Goal: Task Accomplishment & Management: Manage account settings

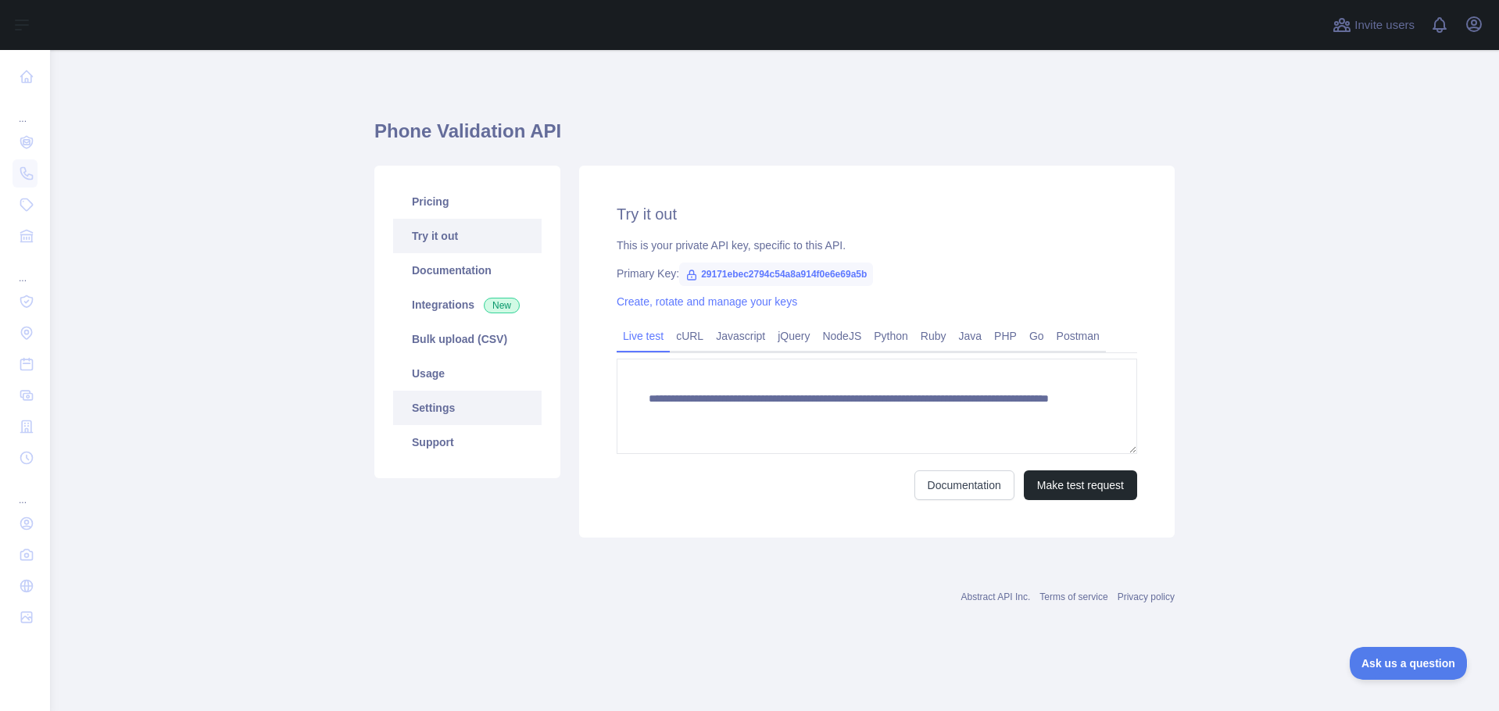
click at [460, 400] on link "Settings" at bounding box center [467, 408] width 149 height 34
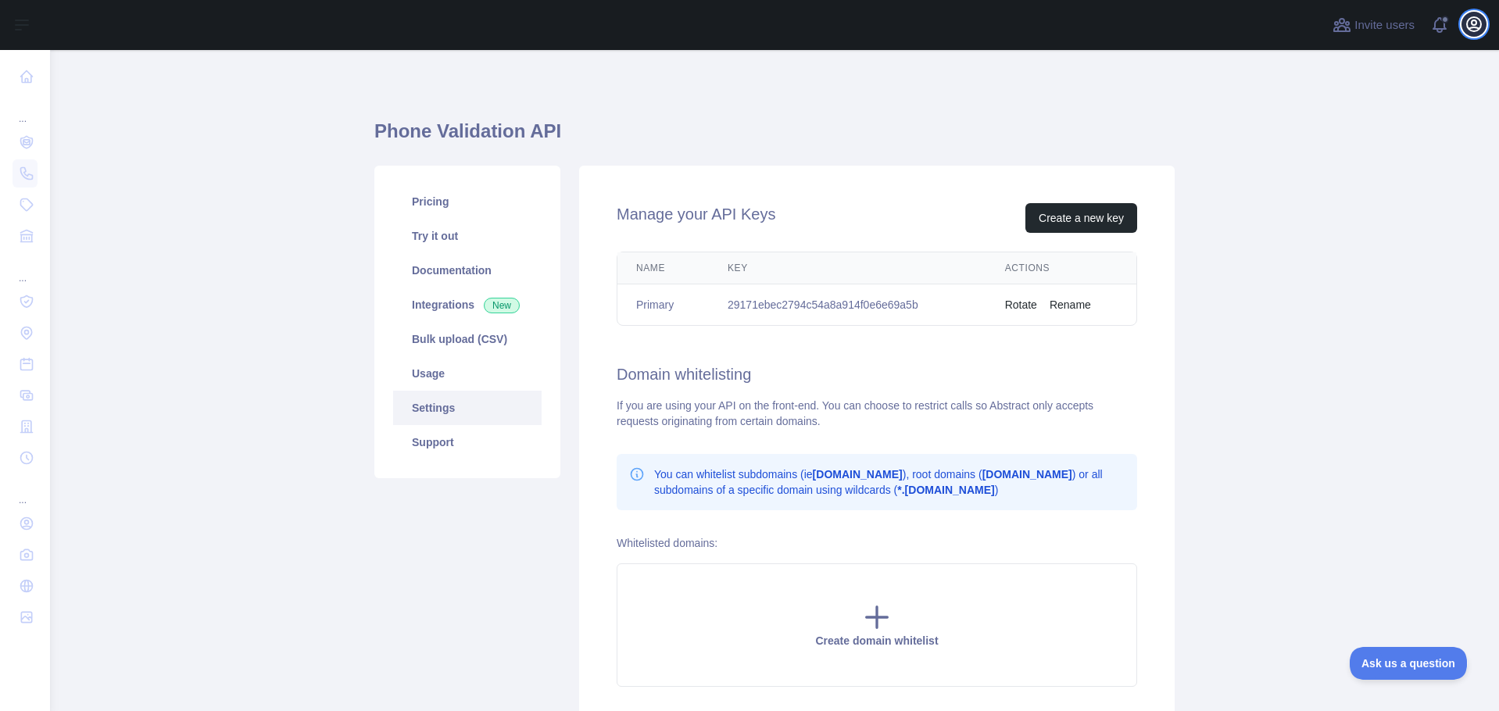
click at [1470, 27] on icon "button" at bounding box center [1474, 24] width 19 height 19
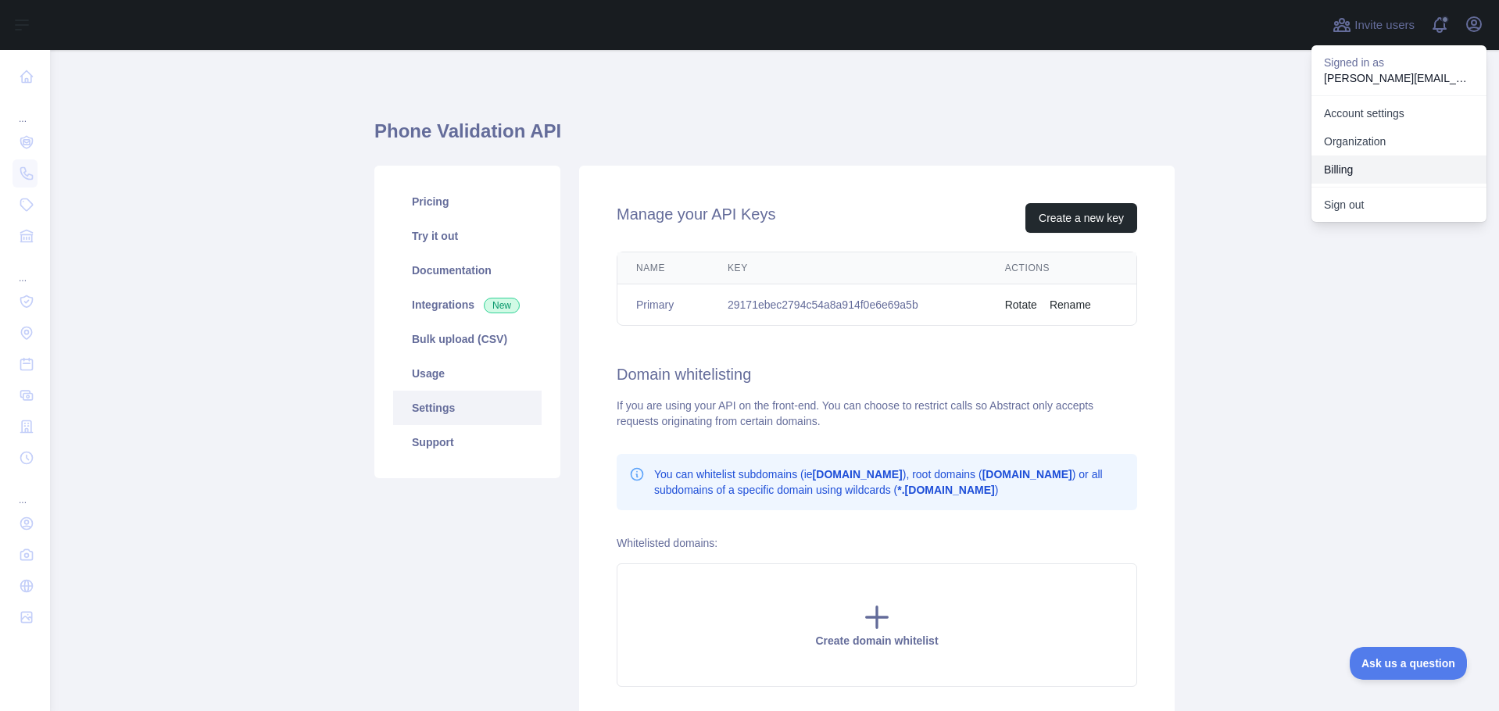
click at [1362, 172] on button "Billing" at bounding box center [1399, 170] width 175 height 28
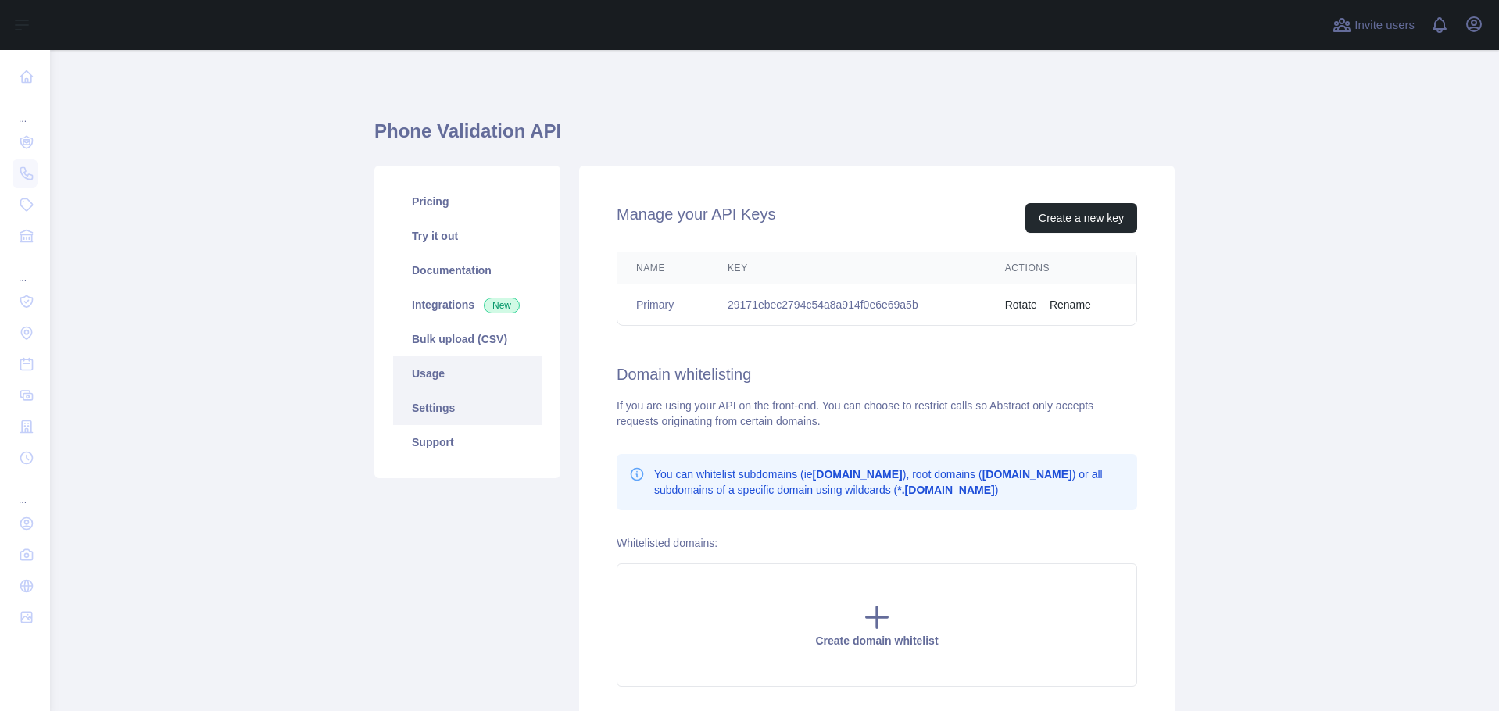
click at [417, 373] on link "Usage" at bounding box center [467, 373] width 149 height 34
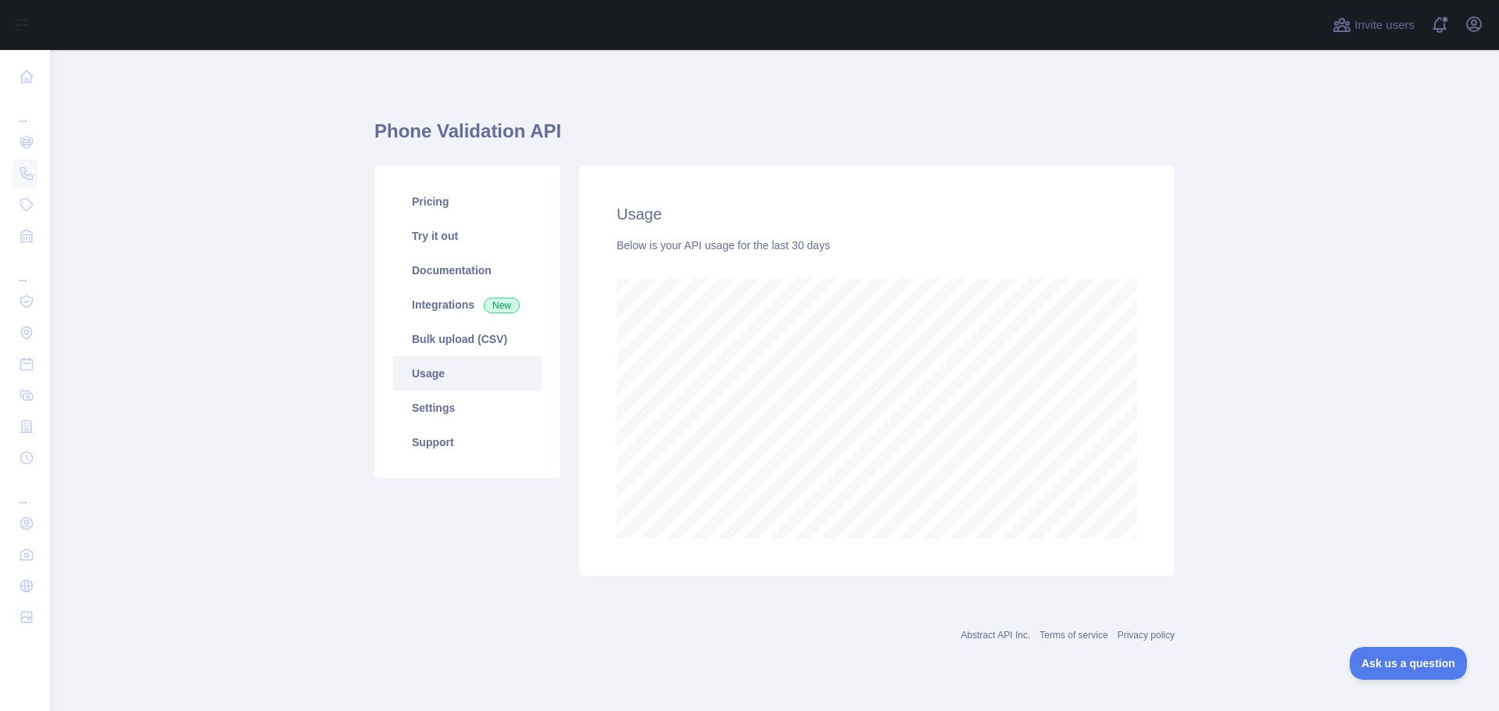
scroll to position [661, 1449]
click at [1467, 24] on icon "button" at bounding box center [1474, 24] width 14 height 14
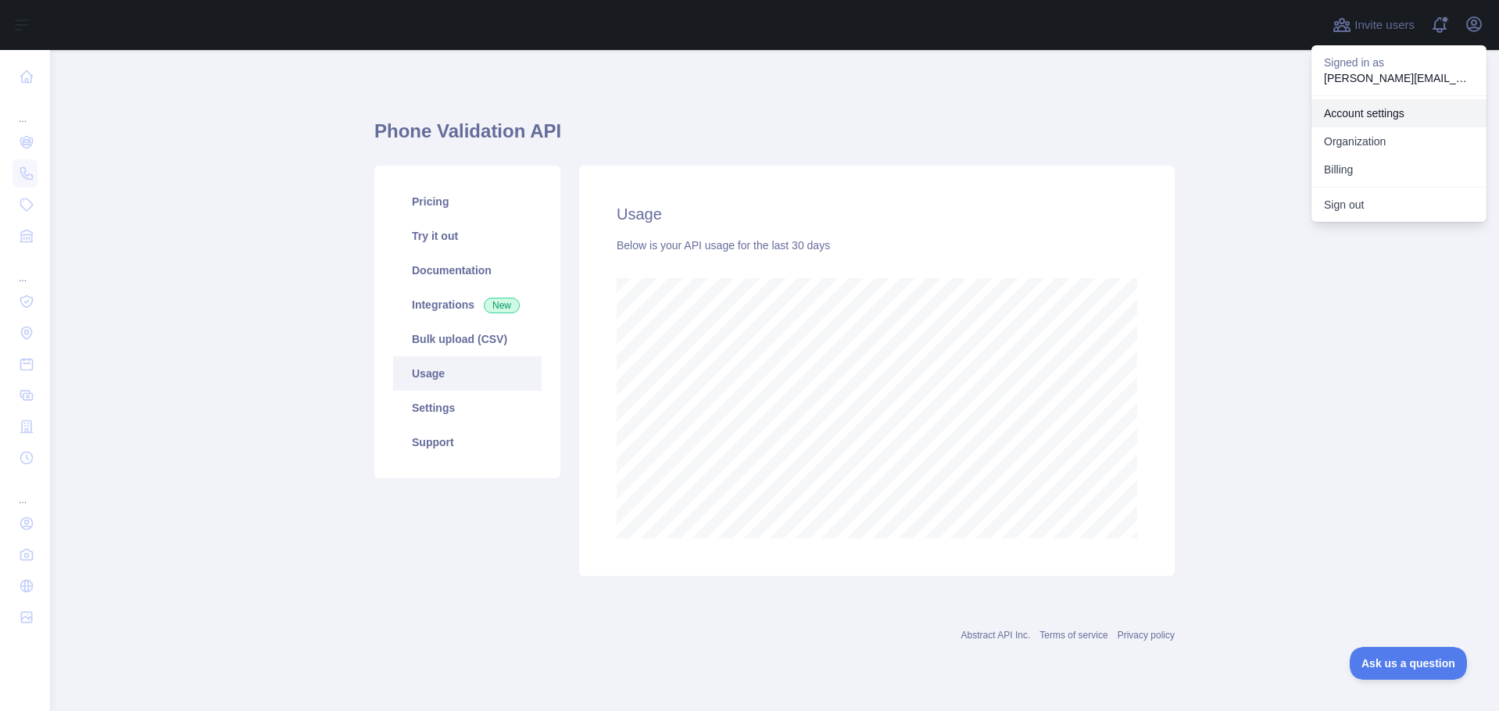
click at [1407, 117] on link "Account settings" at bounding box center [1399, 113] width 175 height 28
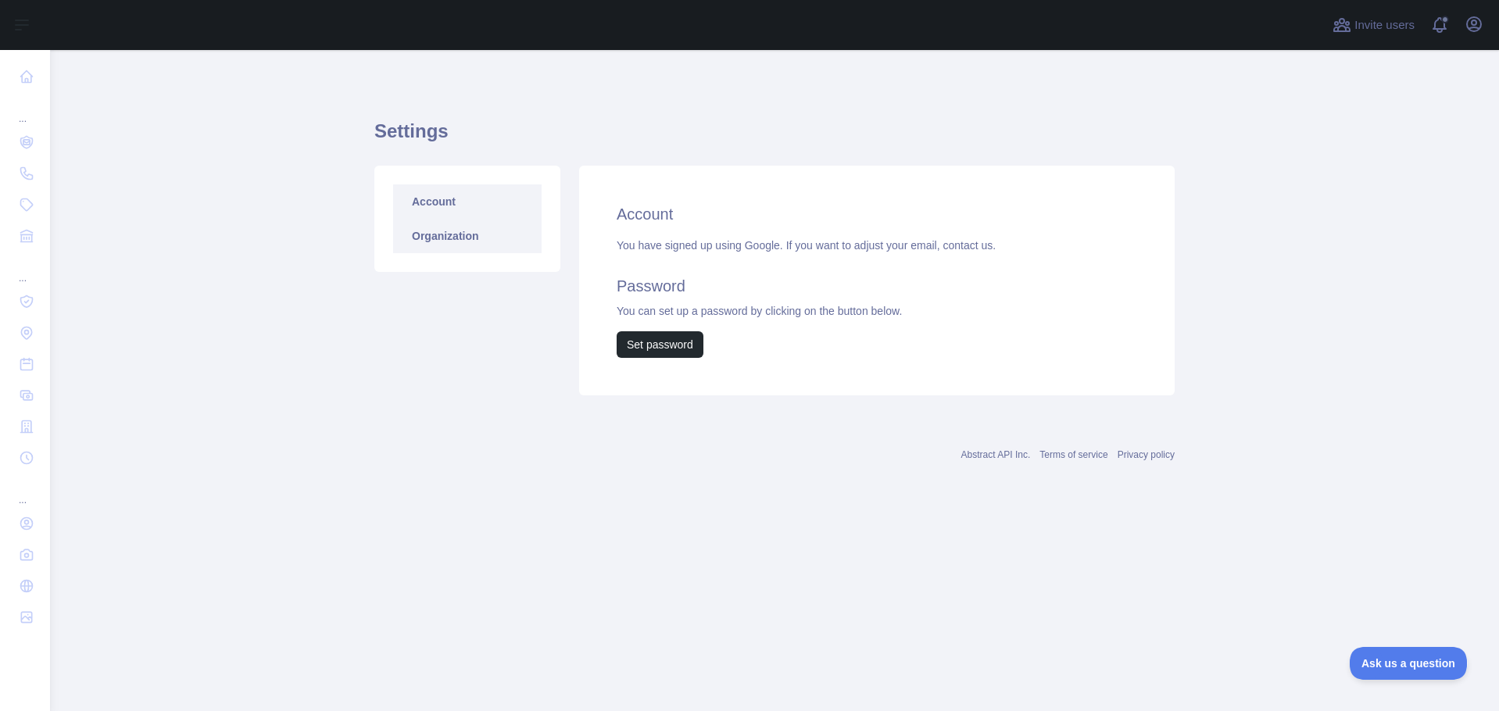
click at [459, 238] on link "Organization" at bounding box center [467, 236] width 149 height 34
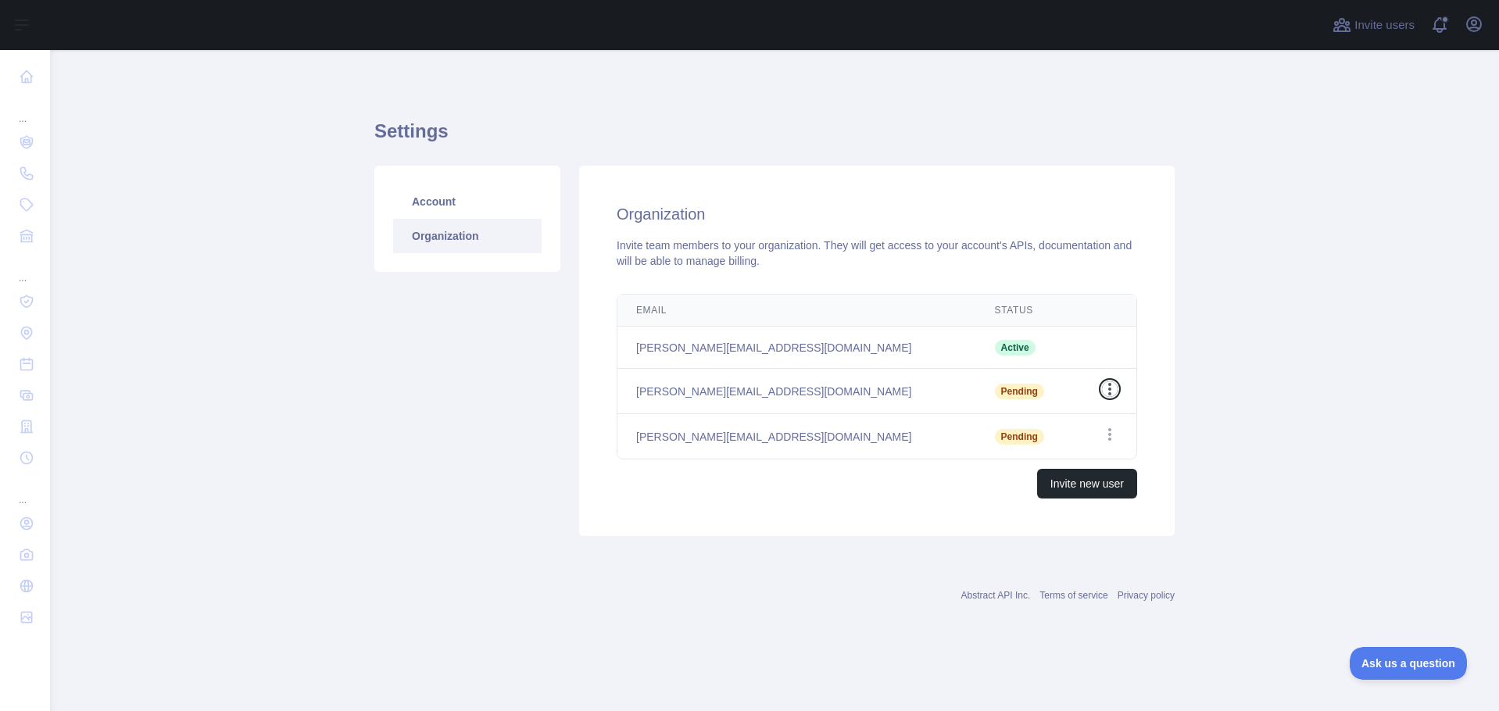
click at [1111, 394] on icon "button" at bounding box center [1109, 389] width 3 height 13
click at [1213, 375] on main "Settings Account Organization Organization Invite team members to your organiza…" at bounding box center [774, 380] width 1449 height 661
click at [1112, 435] on icon "button" at bounding box center [1110, 435] width 16 height 16
click at [1215, 385] on main "Settings Account Organization Organization Invite team members to your organiza…" at bounding box center [774, 380] width 1449 height 661
click at [357, 471] on main "Settings Account Organization Organization Invite team members to your organiza…" at bounding box center [774, 380] width 1449 height 661
